Goal: Obtain resource: Obtain resource

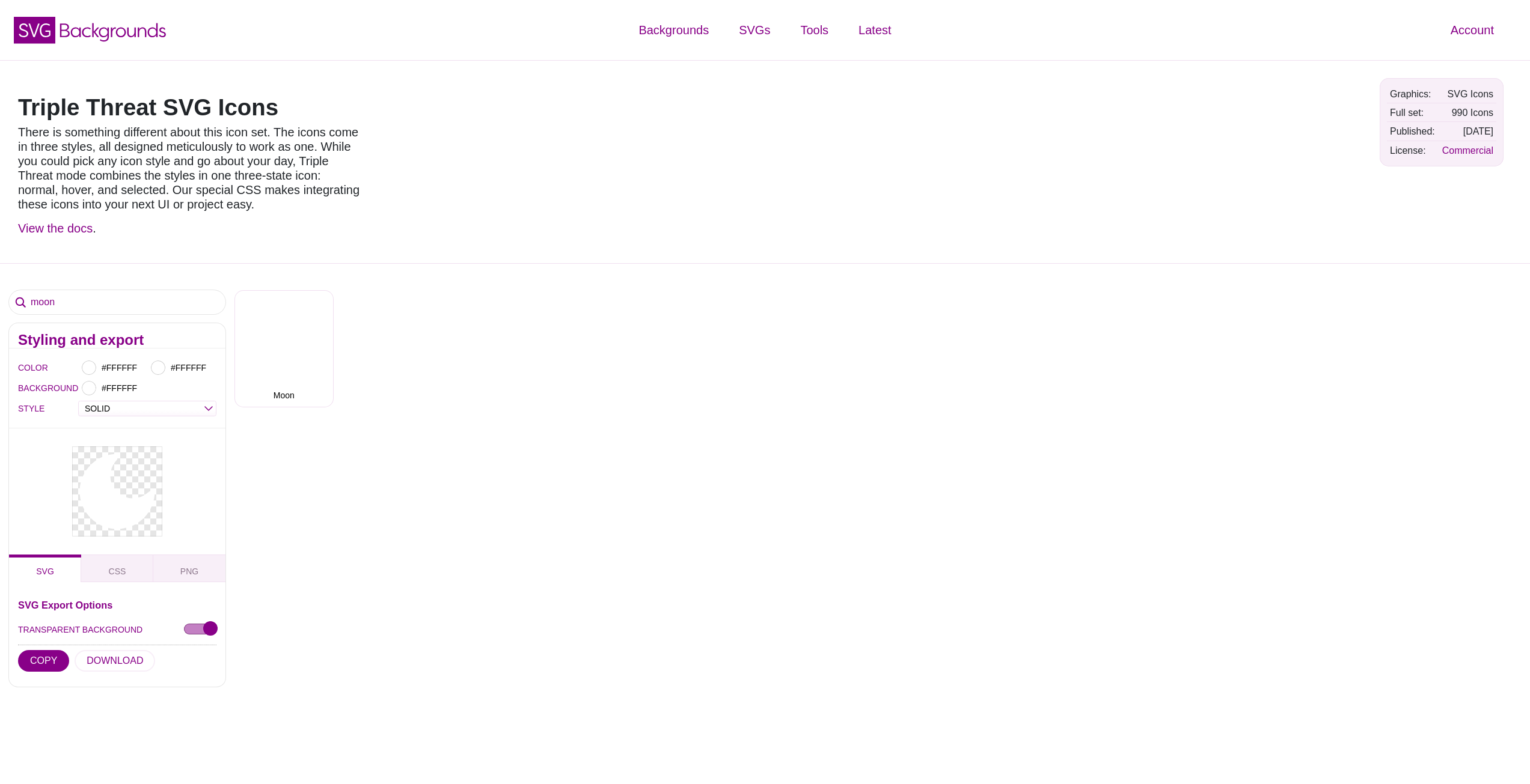
select select "solid"
click at [32, 658] on button "COPY" at bounding box center [43, 661] width 51 height 22
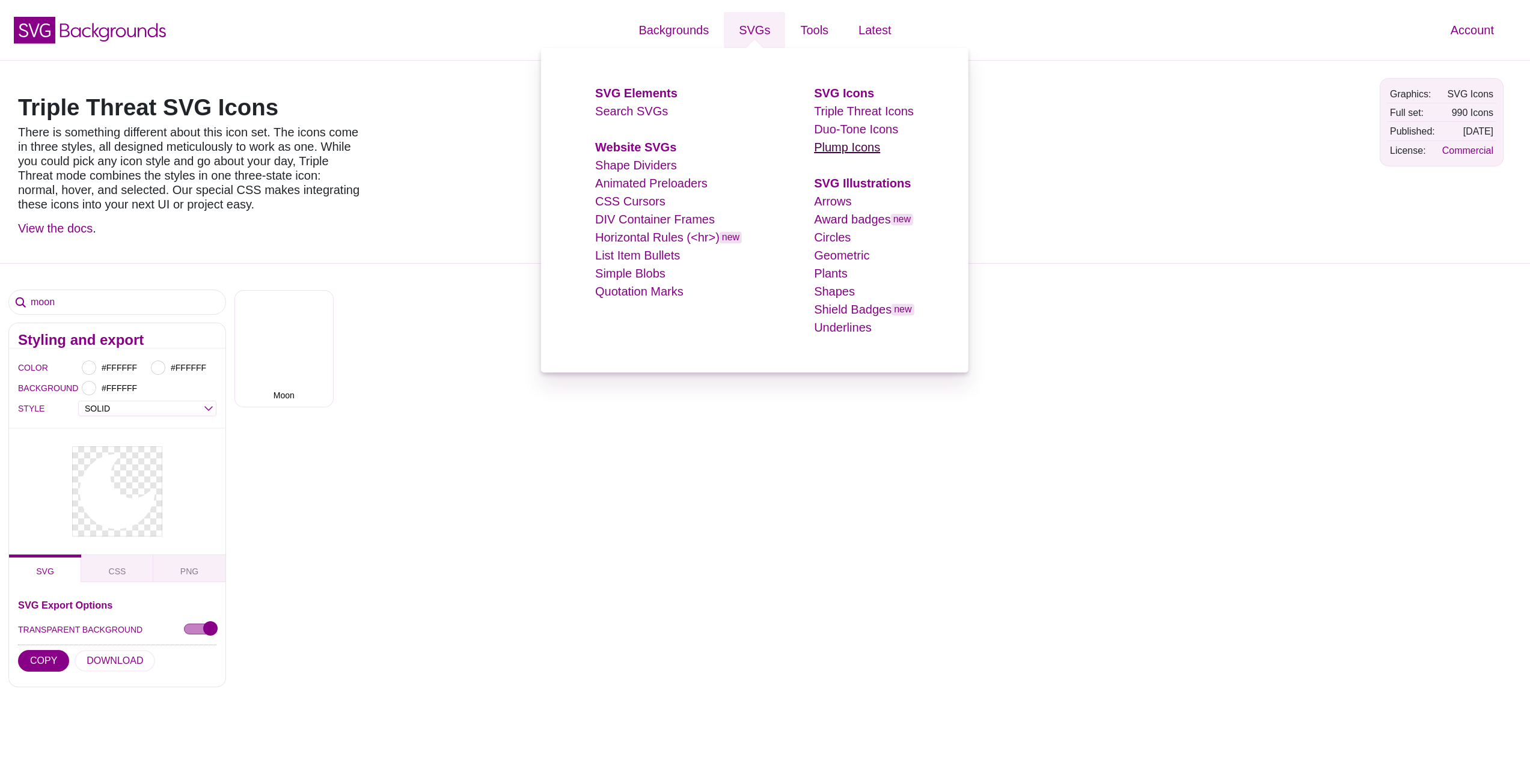
click at [826, 149] on link "Plump Icons" at bounding box center [846, 147] width 66 height 13
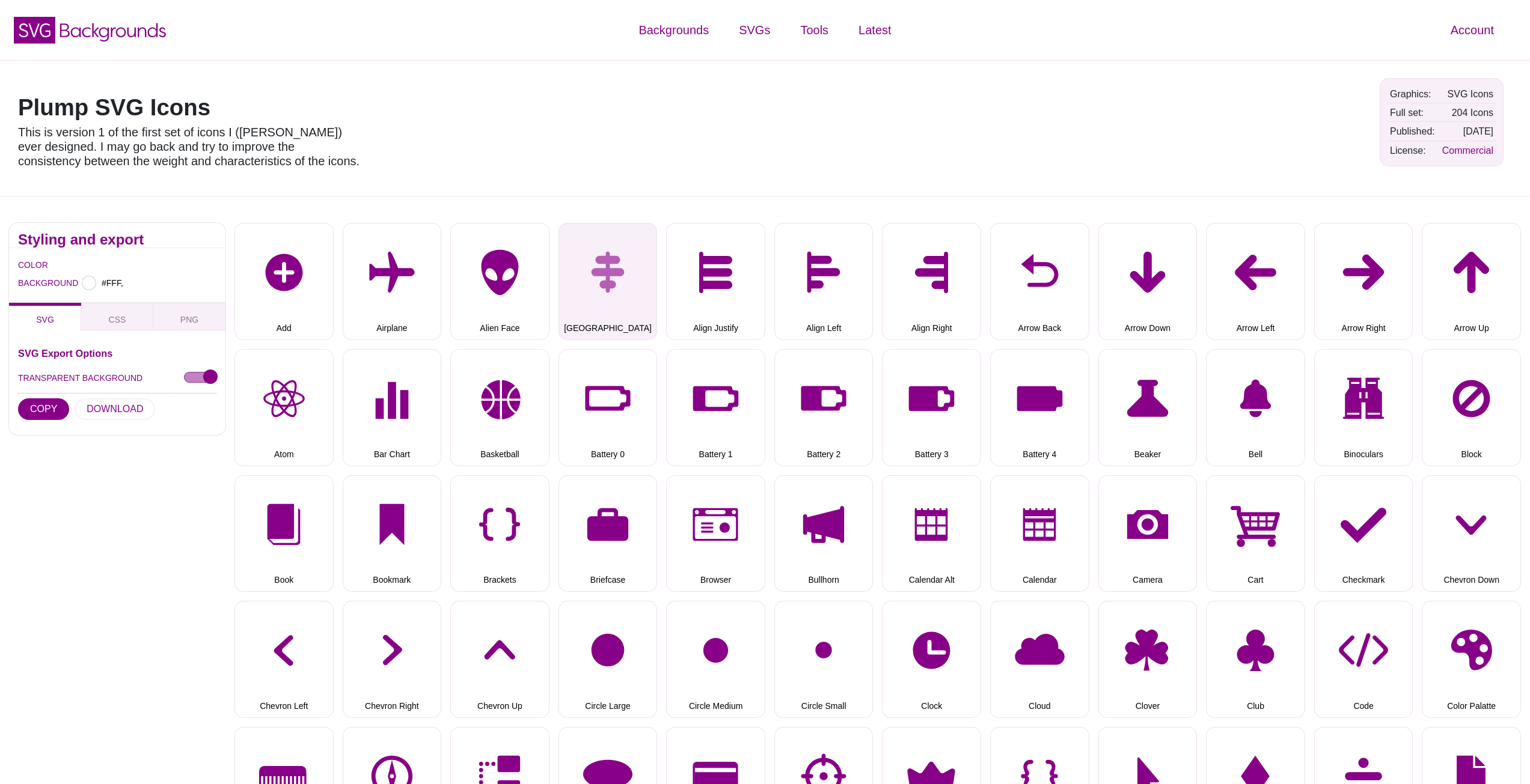
type input "#FFFFFF"
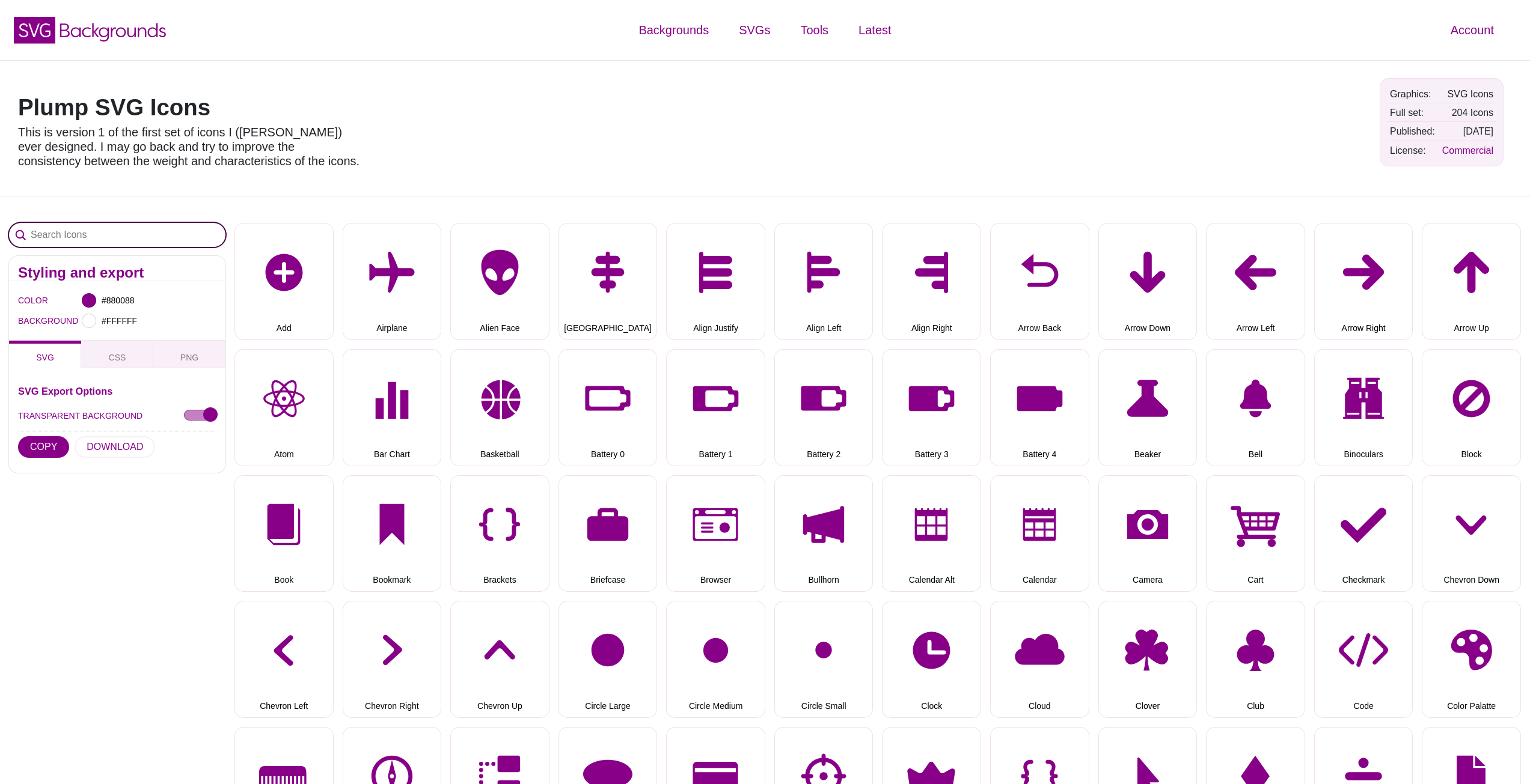
click at [100, 235] on input "Search Icons" at bounding box center [118, 235] width 217 height 24
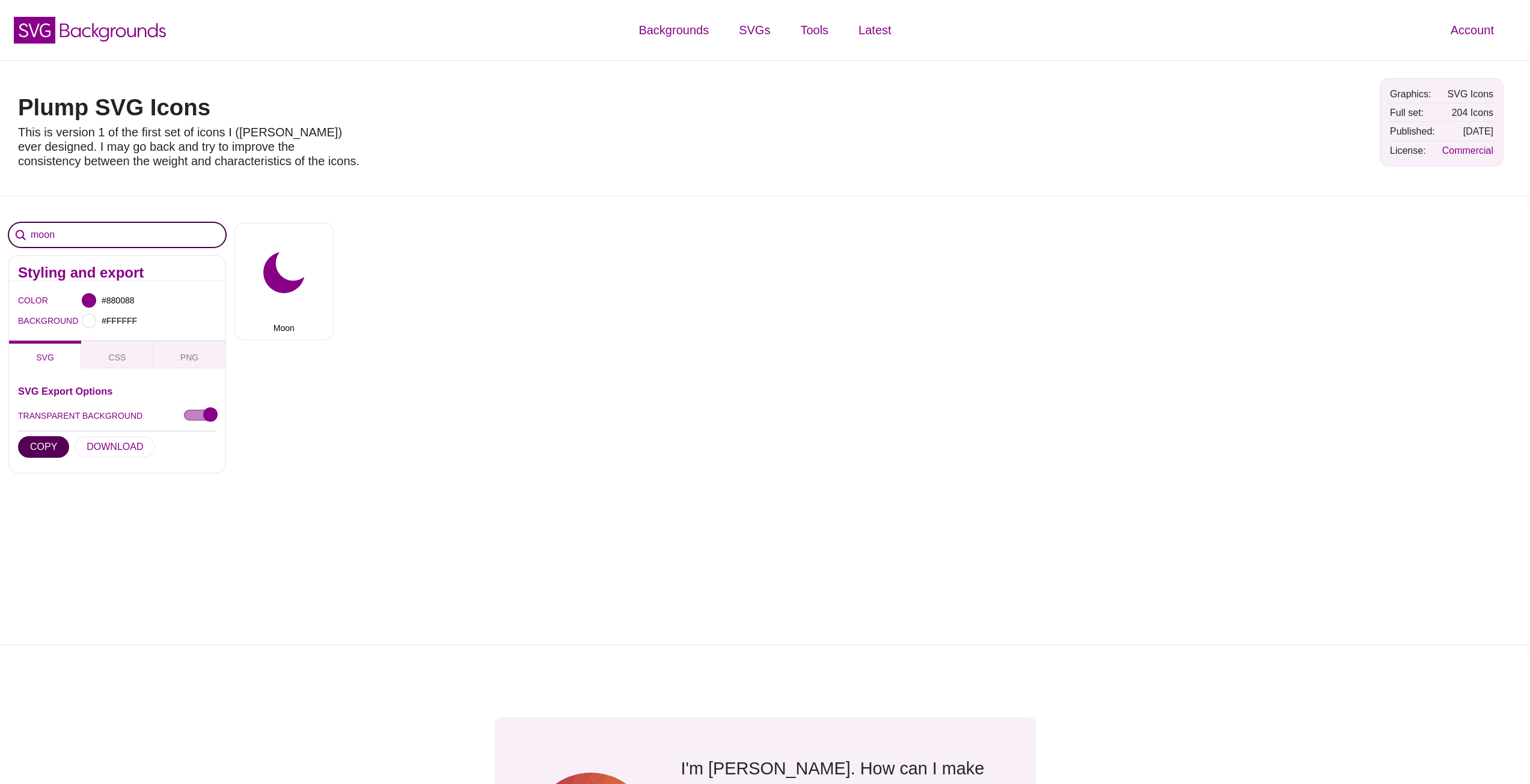
type input "moon"
click at [33, 449] on button "COPY" at bounding box center [43, 447] width 51 height 22
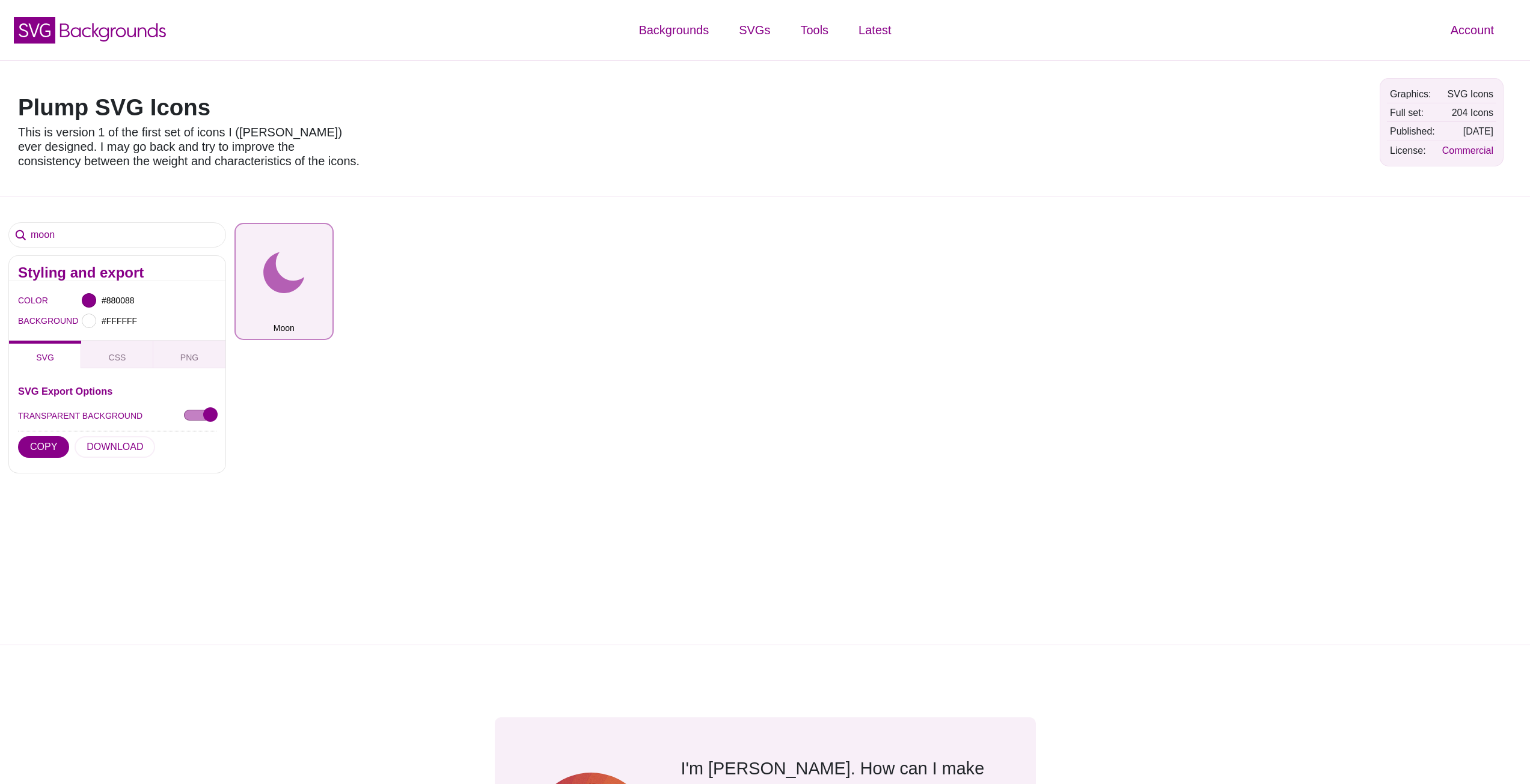
click at [289, 259] on button "Moon" at bounding box center [284, 281] width 99 height 117
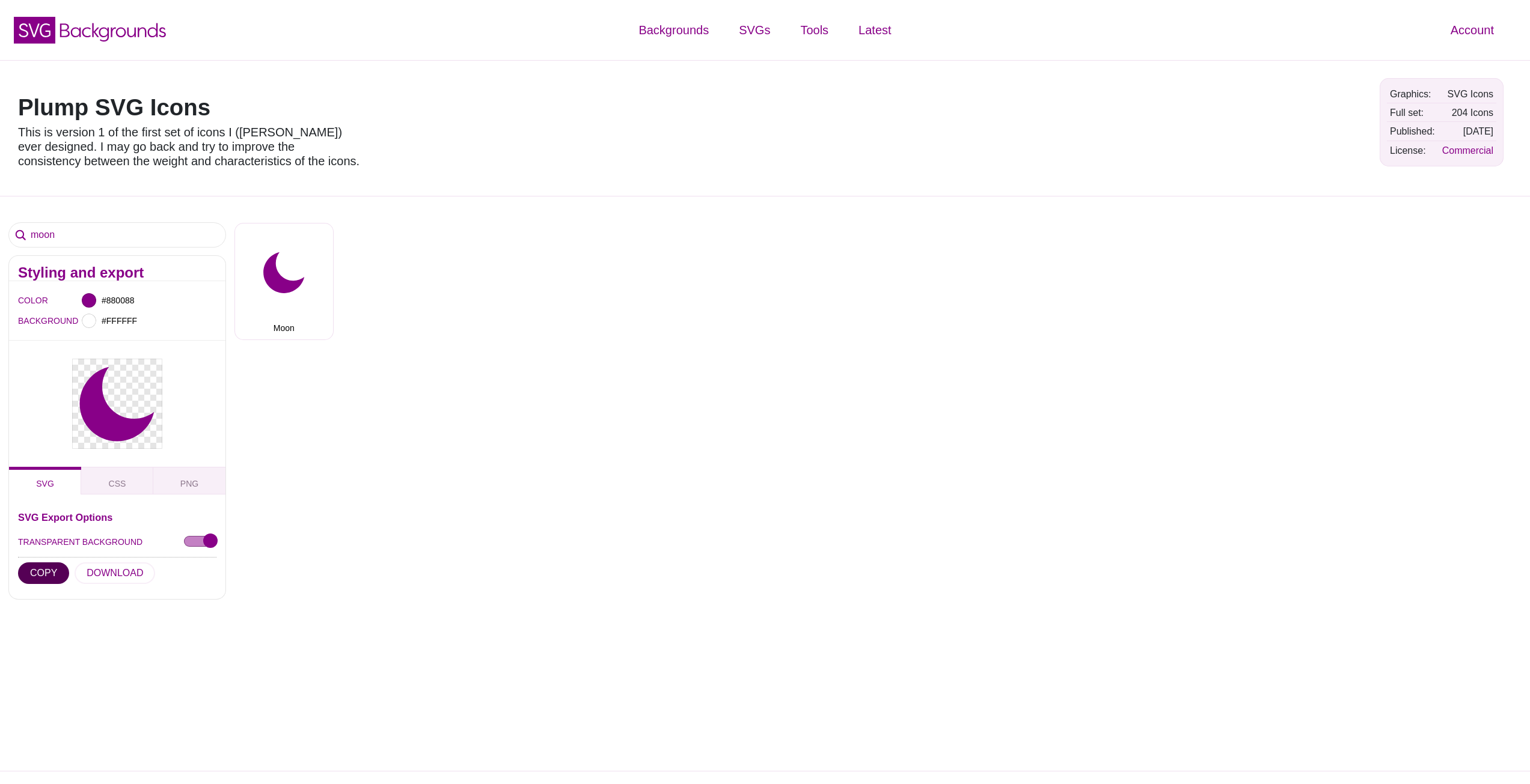
click at [39, 570] on button "COPY" at bounding box center [43, 573] width 51 height 22
